Goal: Information Seeking & Learning: Learn about a topic

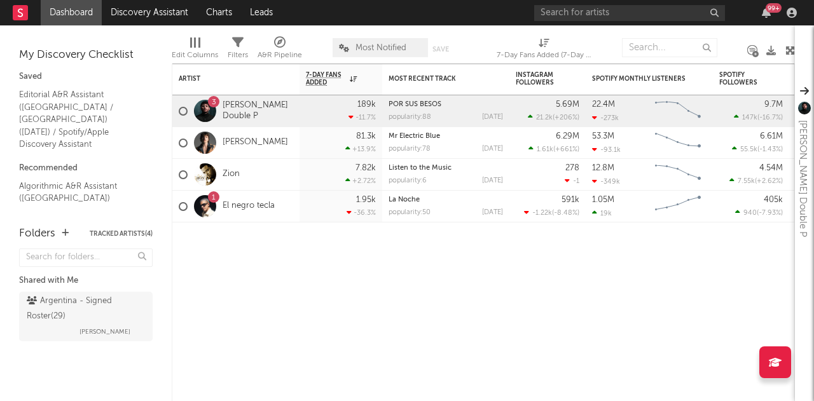
click at [682, 22] on div "99 +" at bounding box center [667, 12] width 267 height 25
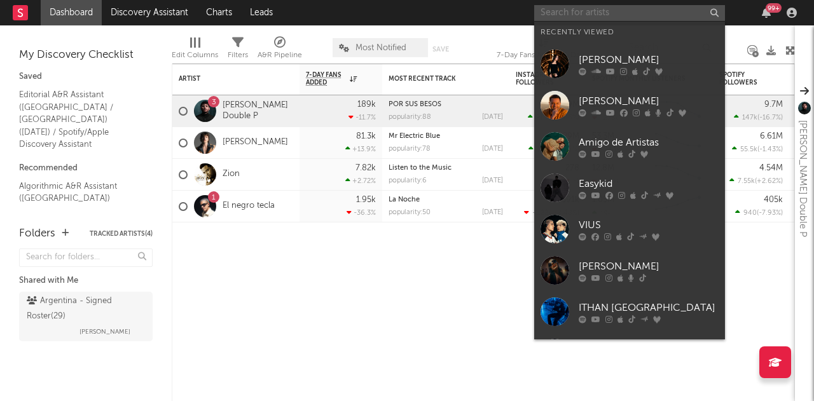
click at [648, 12] on input "text" at bounding box center [629, 13] width 191 height 16
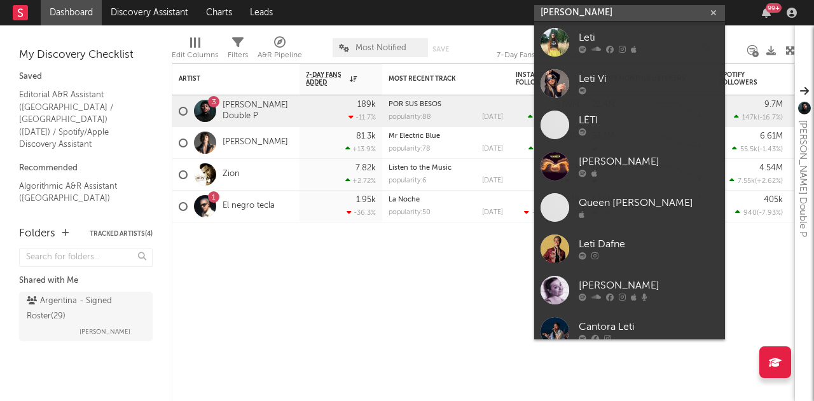
click at [542, 17] on input "[PERSON_NAME]" at bounding box center [629, 13] width 191 height 16
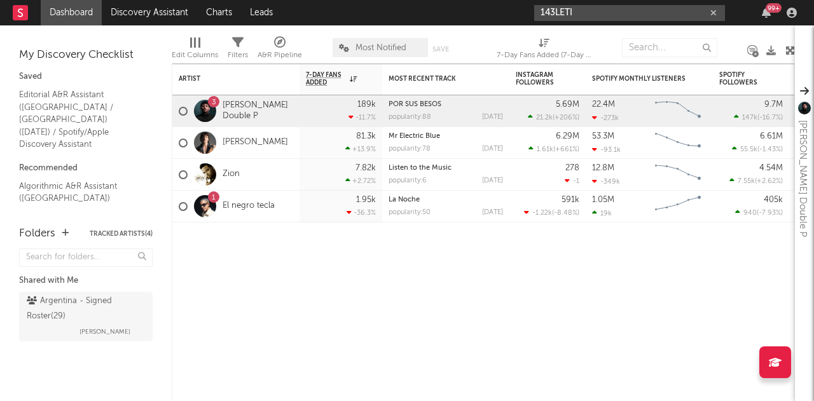
click at [584, 10] on input "143LETI" at bounding box center [629, 13] width 191 height 16
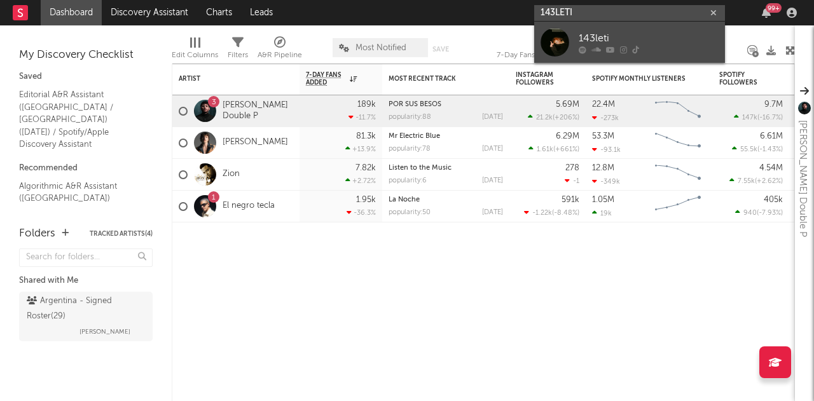
type input "143LETI"
click at [596, 42] on div "143leti" at bounding box center [648, 38] width 140 height 15
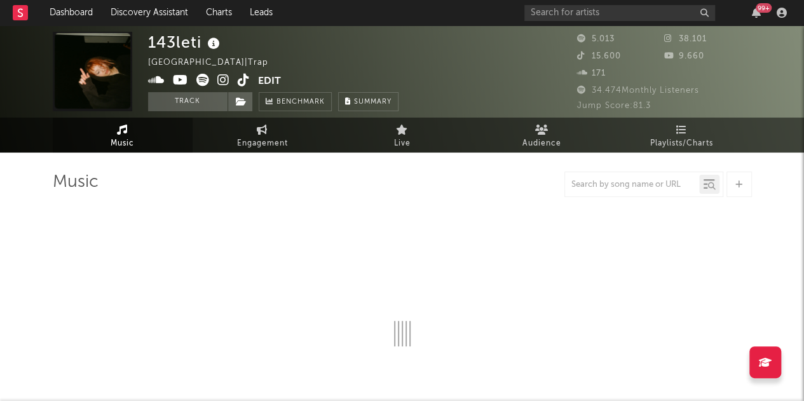
select select "6m"
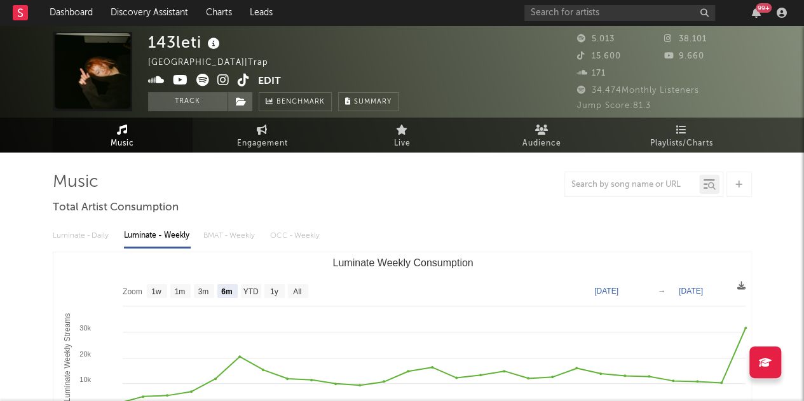
click at [585, 37] on icon at bounding box center [583, 38] width 13 height 8
click at [592, 56] on span "15.600" at bounding box center [599, 56] width 44 height 8
click at [636, 3] on div "99 +" at bounding box center [657, 12] width 267 height 25
click at [627, 7] on input "text" at bounding box center [619, 13] width 191 height 16
drag, startPoint x: 556, startPoint y: 12, endPoint x: 477, endPoint y: 10, distance: 78.2
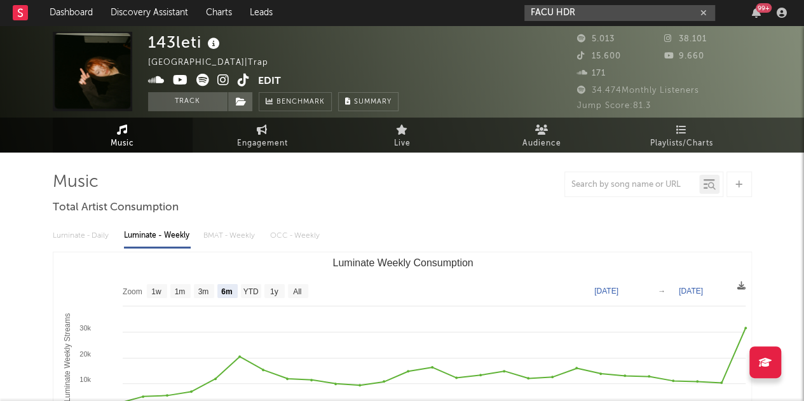
click at [477, 10] on nav "Dashboard Discovery Assistant Charts Leads FACU HDR 99 +" at bounding box center [402, 12] width 804 height 25
click at [593, 15] on input "HDR" at bounding box center [619, 13] width 191 height 16
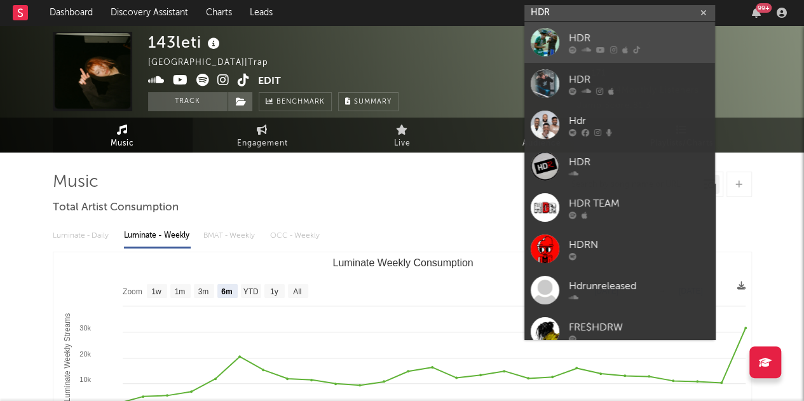
type input "HDR"
click at [597, 39] on div "HDR" at bounding box center [639, 38] width 140 height 15
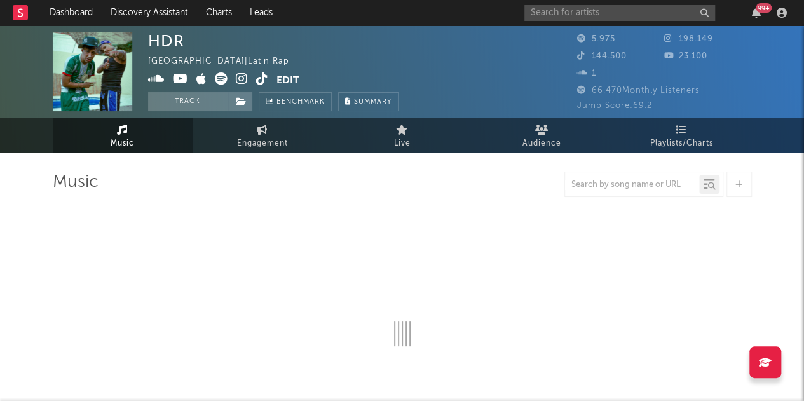
select select "6m"
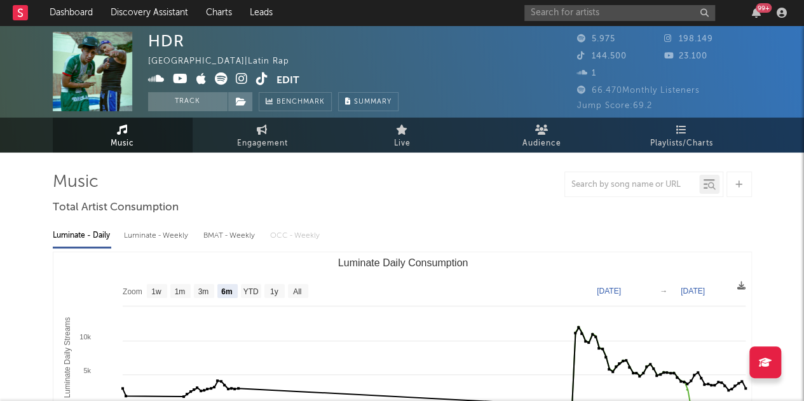
click at [618, 48] on div "5.975 198.149 144.500 23.100 1" at bounding box center [664, 57] width 175 height 51
click at [659, 25] on div "HDR [GEOGRAPHIC_DATA] | Latin Rap Edit Track Benchmark Summary 5.975 198.149 14…" at bounding box center [402, 71] width 804 height 92
click at [657, 15] on input "text" at bounding box center [619, 13] width 191 height 16
click at [656, 13] on input "[PERSON_NAME]" at bounding box center [619, 13] width 191 height 16
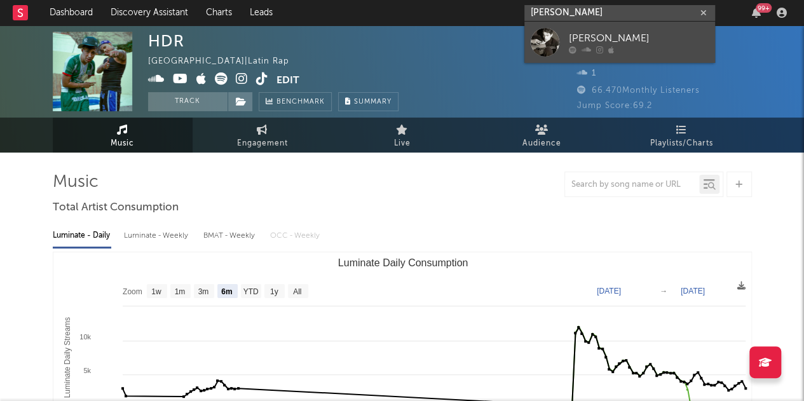
type input "[PERSON_NAME]"
click at [610, 41] on div "[PERSON_NAME]" at bounding box center [639, 38] width 140 height 15
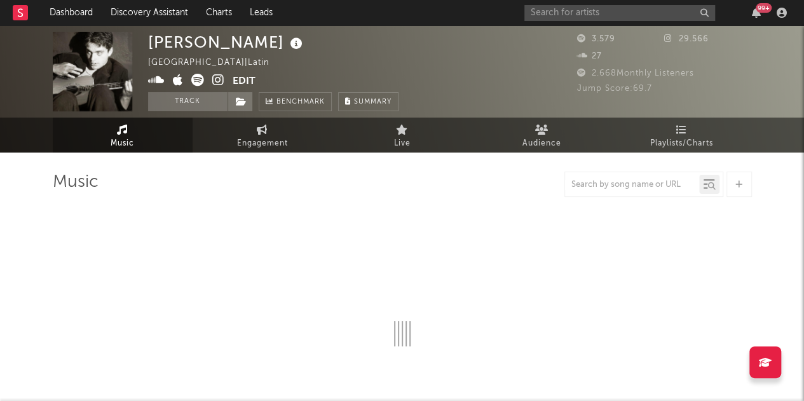
select select "6m"
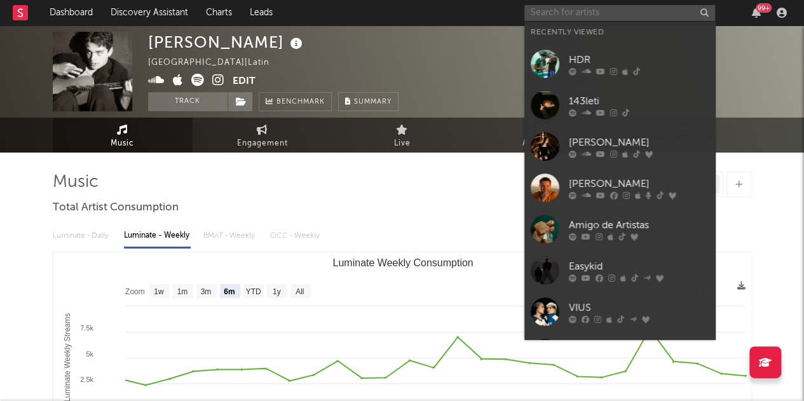
click at [618, 16] on input "text" at bounding box center [619, 13] width 191 height 16
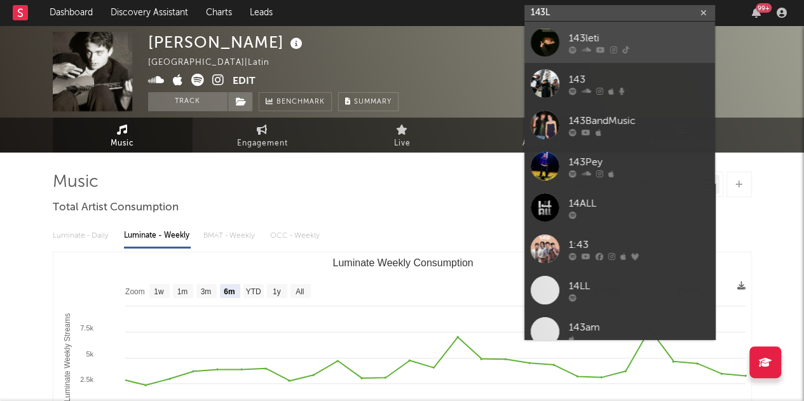
type input "143L"
click at [613, 38] on div "143leti" at bounding box center [639, 38] width 140 height 15
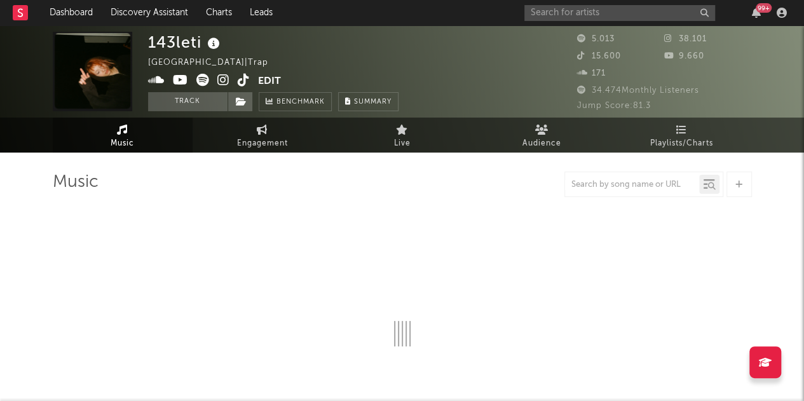
select select "6m"
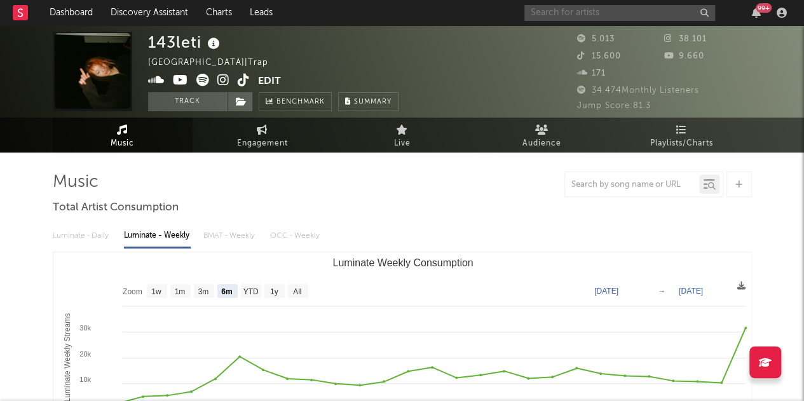
click at [557, 17] on input "text" at bounding box center [619, 13] width 191 height 16
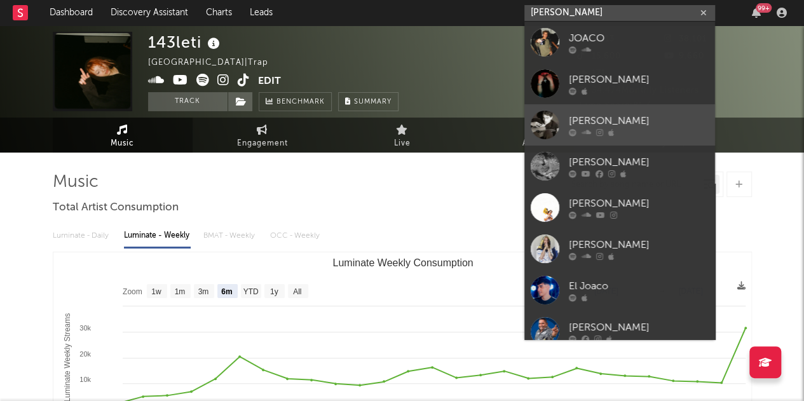
type input "[PERSON_NAME]"
click at [639, 140] on link "[PERSON_NAME]" at bounding box center [619, 124] width 191 height 41
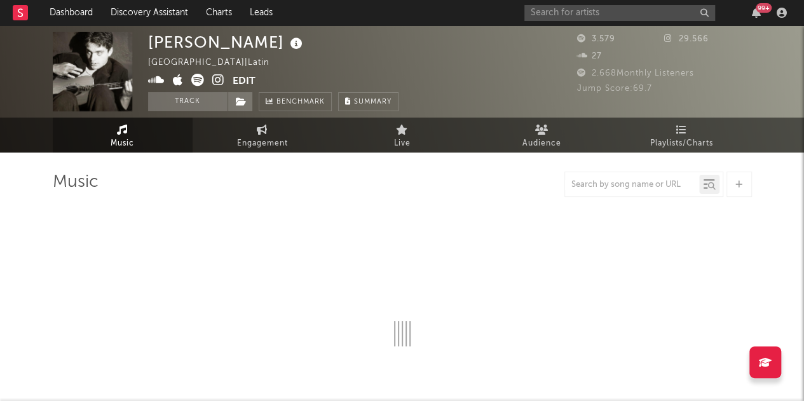
select select "6m"
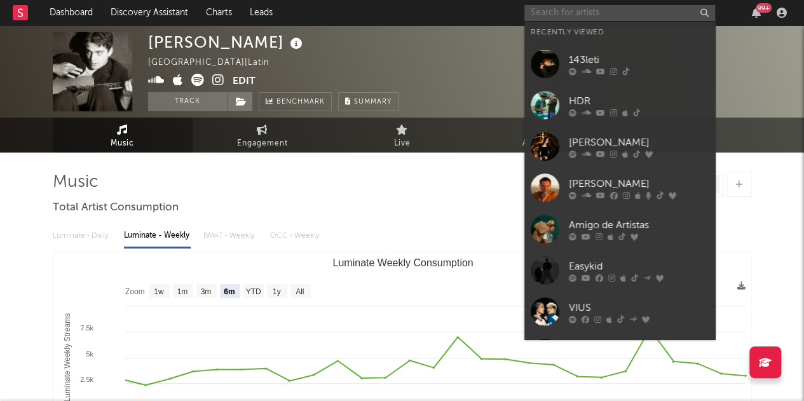
click at [646, 18] on input "text" at bounding box center [619, 13] width 191 height 16
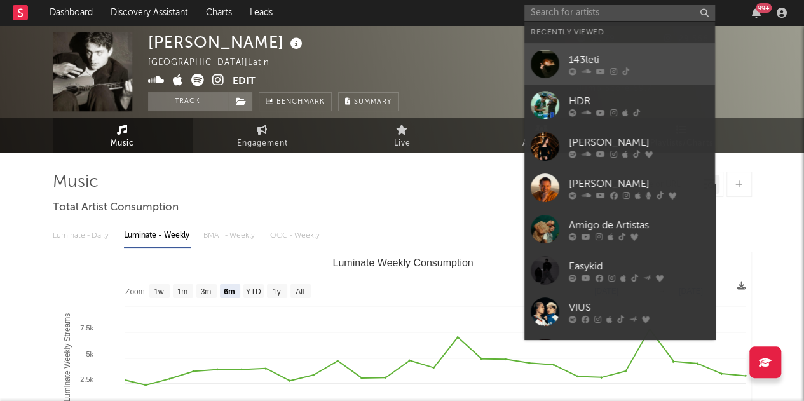
click at [620, 44] on link "143leti" at bounding box center [619, 63] width 191 height 41
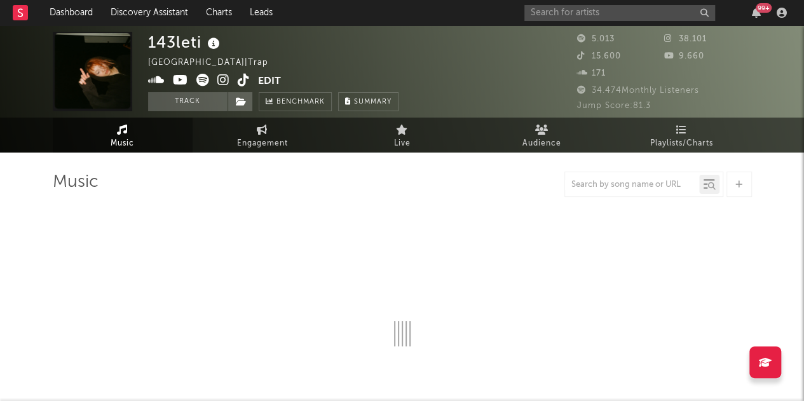
select select "6m"
